Goal: Task Accomplishment & Management: Complete application form

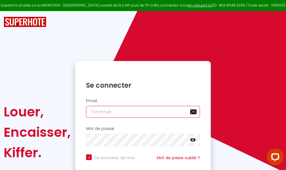
click at [129, 110] on input "email" at bounding box center [143, 112] width 114 height 12
type input "m"
checkbox input "true"
type input "ma"
checkbox input "true"
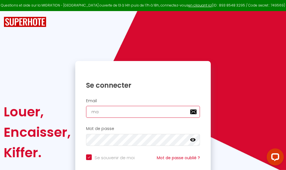
type input "mar"
checkbox input "true"
type input "marc"
checkbox input "true"
type input "marcd"
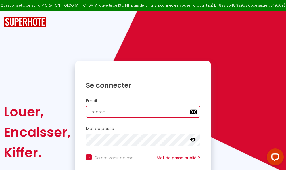
checkbox input "true"
type input "marcdp"
checkbox input "true"
type input "marcdpo"
checkbox input "true"
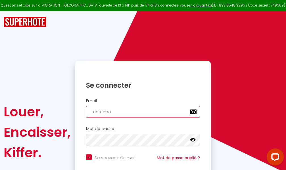
type input "marcdpoz"
checkbox input "true"
type input "marcdpoz."
checkbox input "true"
type input "marcdpoz.l"
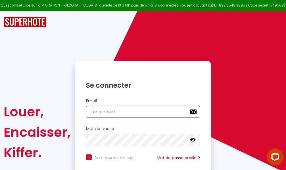
checkbox input "true"
type input "marcdpoz.lo"
checkbox input "true"
type input "marcdpoz.loc"
checkbox input "true"
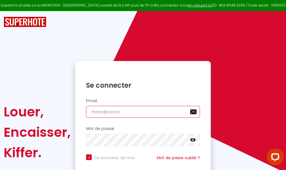
type input "marcdpoz.loca"
checkbox input "true"
type input "marcdpoz.locat"
checkbox input "true"
type input "marcdpoz.locati"
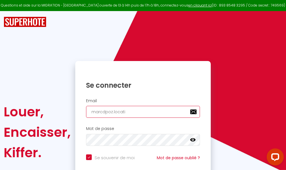
checkbox input "true"
type input "marcdpoz.locatio"
checkbox input "true"
type input "marcdpoz.location"
checkbox input "true"
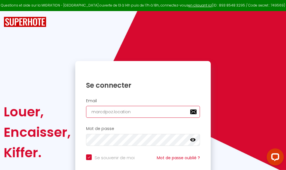
type input "marcdpoz.location@"
checkbox input "true"
type input "marcdpoz.location@g"
checkbox input "true"
type input "marcdpoz.location@gm"
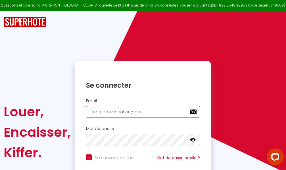
checkbox input "true"
type input "marcdpoz.location@gma"
checkbox input "true"
type input "marcdpoz.location@gmai"
checkbox input "true"
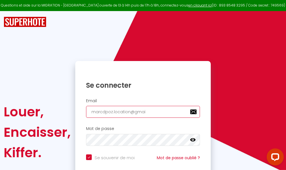
type input "[EMAIL_ADDRESS]"
checkbox input "true"
type input "[EMAIL_ADDRESS]."
checkbox input "true"
type input "marcdpoz.location@gmail.c"
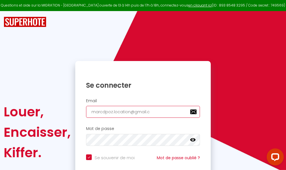
checkbox input "true"
type input "[EMAIL_ADDRESS][DOMAIN_NAME]"
checkbox input "true"
type input "[EMAIL_ADDRESS][DOMAIN_NAME]"
checkbox input "true"
